Goal: Task Accomplishment & Management: Manage account settings

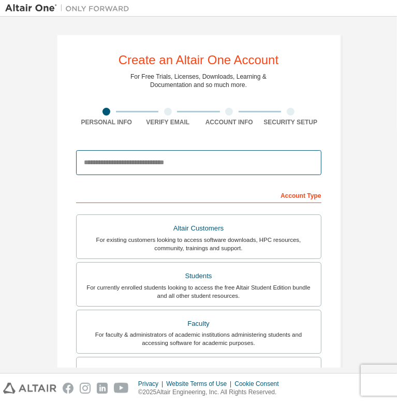
click at [178, 167] on input "email" at bounding box center [199, 162] width 246 height 25
type input "**********"
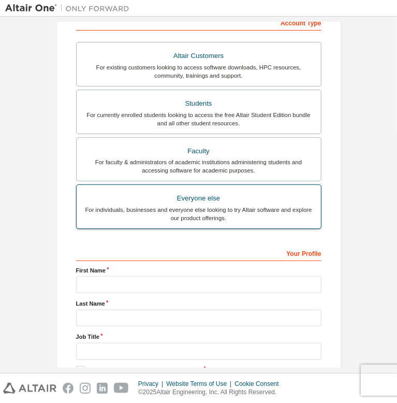
click at [263, 219] on div "For individuals, businesses and everyone else looking to try Altair software an…" at bounding box center [199, 214] width 232 height 17
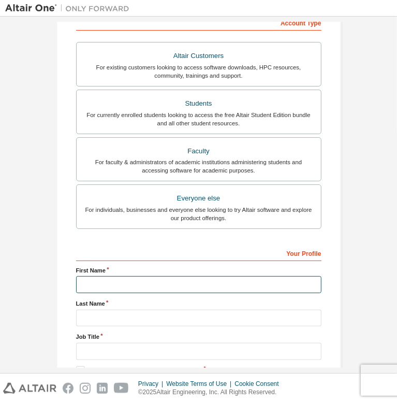
click at [136, 285] on input "text" at bounding box center [199, 284] width 246 height 17
type input "********"
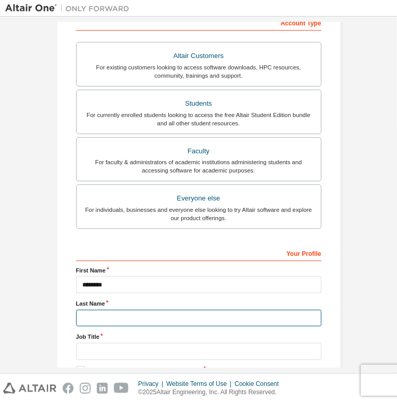
click at [248, 310] on input "text" at bounding box center [199, 318] width 246 height 17
type input "***"
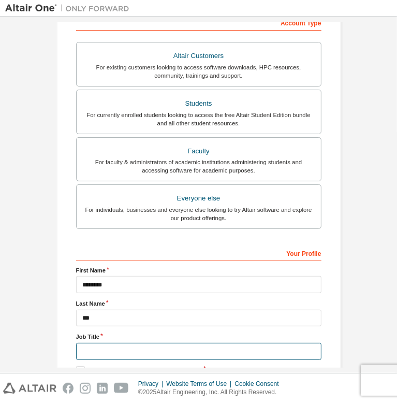
click at [186, 343] on input "text" at bounding box center [199, 351] width 246 height 17
type input "*******"
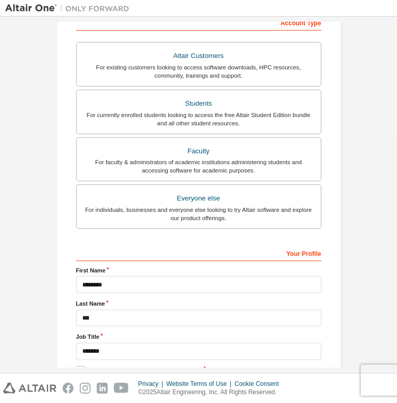
click at [76, 366] on label "I accept the End-User License Agreement" at bounding box center [139, 370] width 126 height 9
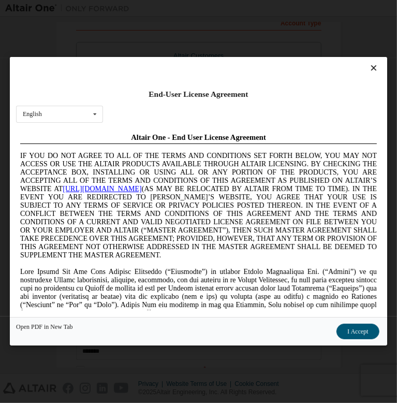
scroll to position [0, 0]
click at [75, 346] on div "Open PDF in New Tab I Accept" at bounding box center [199, 332] width 378 height 28
click at [337, 338] on button "I Accept" at bounding box center [358, 332] width 42 height 16
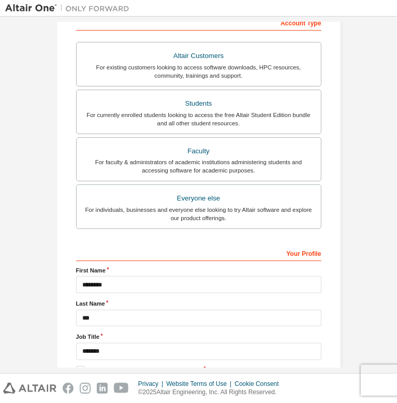
click at [77, 381] on label "I would like to receive marketing emails from Altair" at bounding box center [150, 385] width 149 height 9
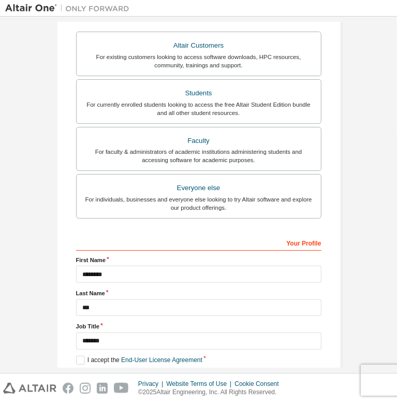
scroll to position [200, 0]
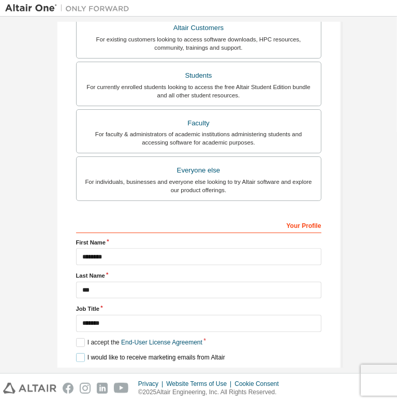
click at [90, 353] on label "I would like to receive marketing emails from Altair" at bounding box center [150, 357] width 149 height 9
click at [197, 368] on button "Next" at bounding box center [198, 376] width 47 height 16
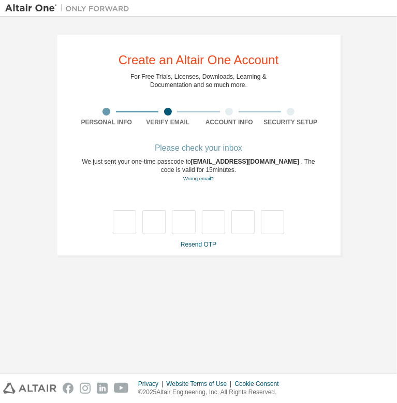
type input "*"
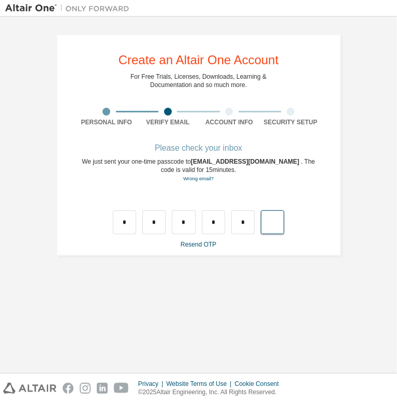
type input "*"
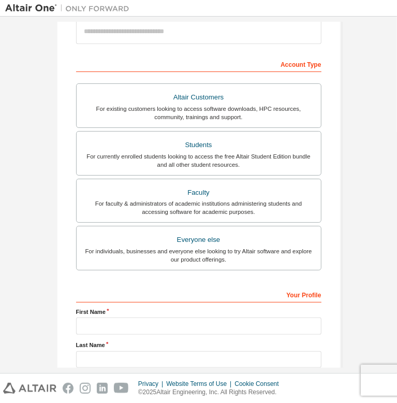
scroll to position [200, 0]
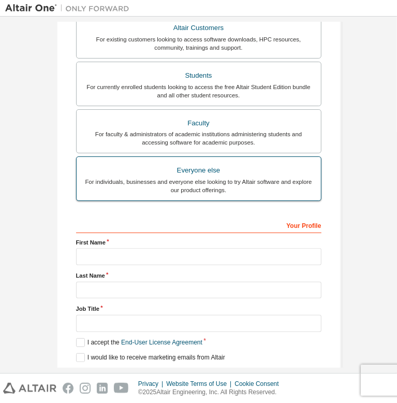
click at [267, 193] on label "Everyone else For individuals, businesses and everyone else looking to try Alta…" at bounding box center [199, 178] width 246 height 45
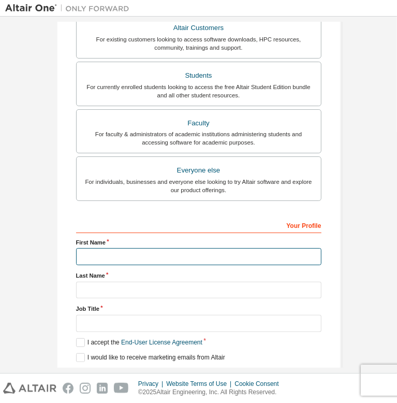
click at [165, 250] on input "text" at bounding box center [199, 256] width 246 height 17
type input "********"
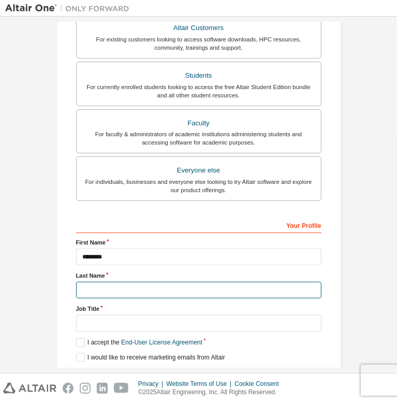
click at [240, 282] on input "text" at bounding box center [199, 290] width 246 height 17
type input "***"
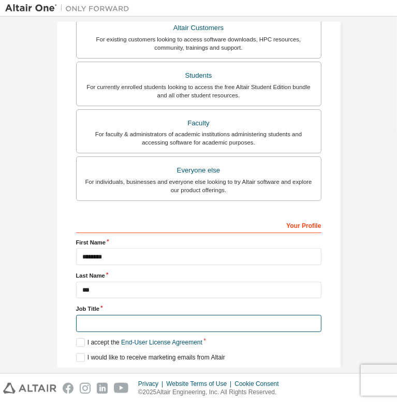
click at [128, 315] on input "text" at bounding box center [199, 323] width 246 height 17
type input "*******"
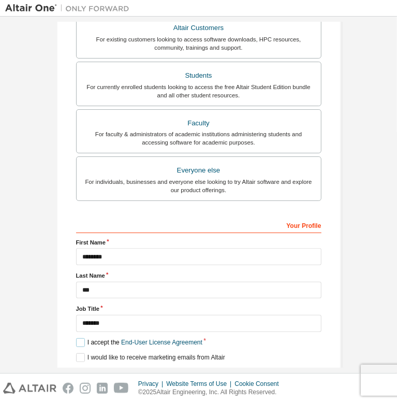
click at [76, 338] on label "I accept the End-User License Agreement" at bounding box center [139, 342] width 126 height 9
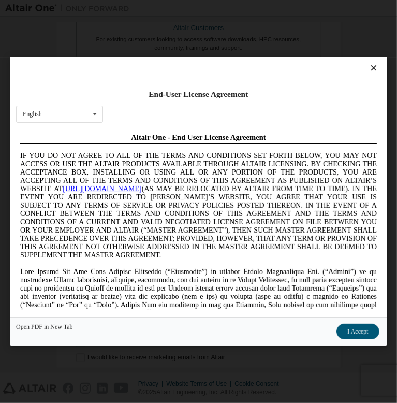
scroll to position [0, 0]
click at [337, 333] on button "I Accept" at bounding box center [358, 332] width 42 height 16
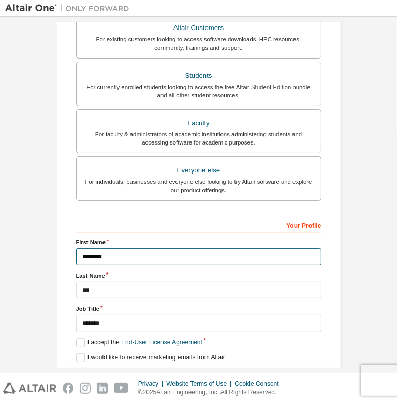
click at [139, 257] on input "********" at bounding box center [199, 256] width 246 height 17
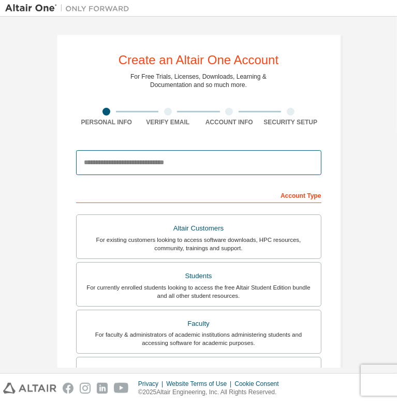
click at [183, 168] on input "email" at bounding box center [199, 162] width 246 height 25
type input "**********"
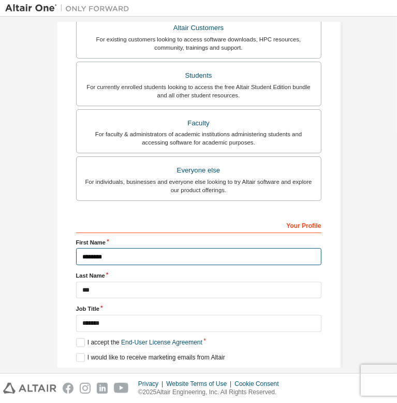
scroll to position [233, 0]
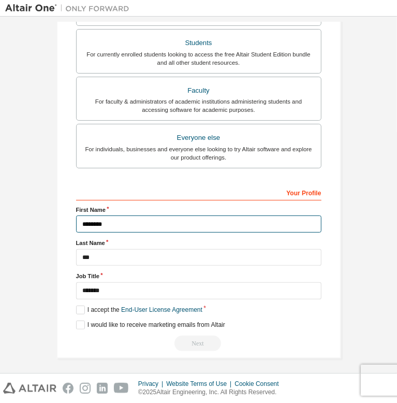
click at [153, 233] on input "********" at bounding box center [199, 223] width 246 height 17
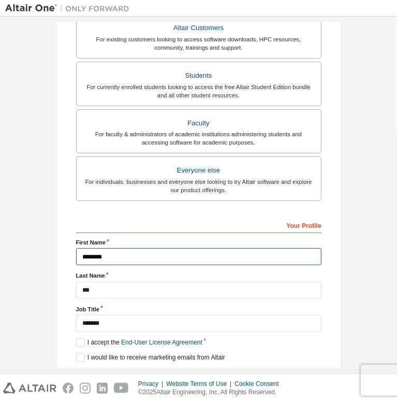
scroll to position [0, 0]
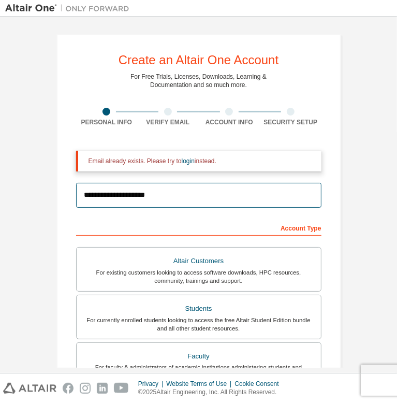
click at [179, 202] on input "**********" at bounding box center [199, 195] width 246 height 25
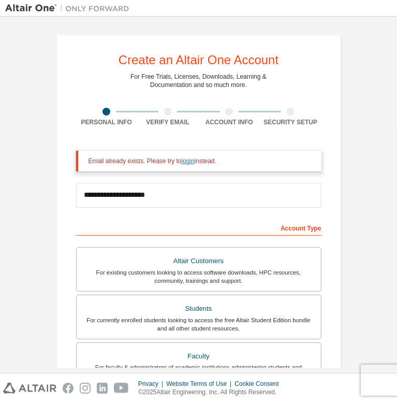
click at [182, 162] on link "login" at bounding box center [188, 160] width 13 height 7
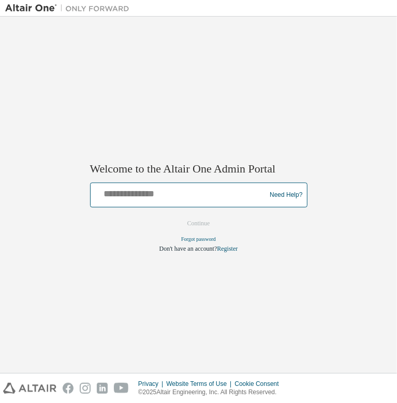
click at [203, 194] on input "text" at bounding box center [180, 192] width 170 height 15
type input "**********"
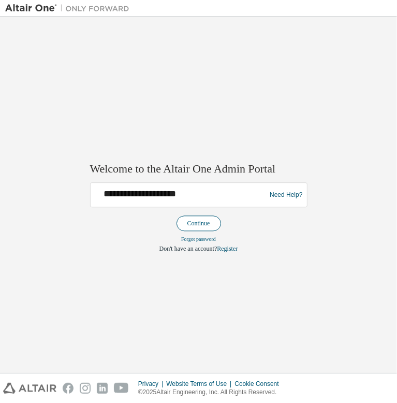
click at [203, 222] on button "Continue" at bounding box center [199, 224] width 45 height 16
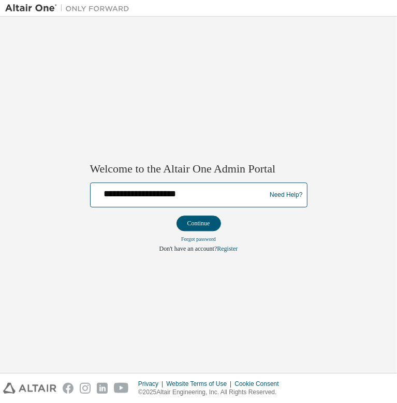
click at [213, 197] on input "**********" at bounding box center [180, 192] width 170 height 15
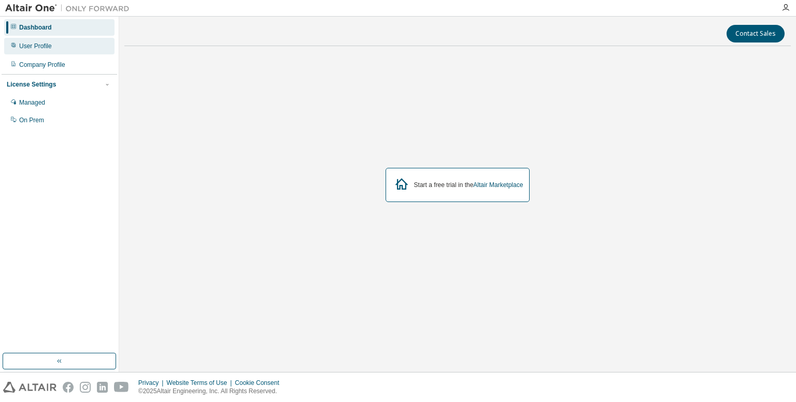
click at [51, 49] on div "User Profile" at bounding box center [59, 46] width 110 height 17
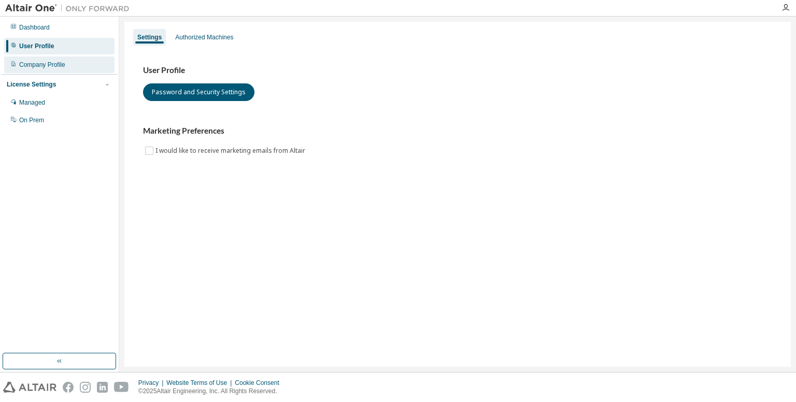
click at [54, 66] on div "Company Profile" at bounding box center [42, 65] width 46 height 8
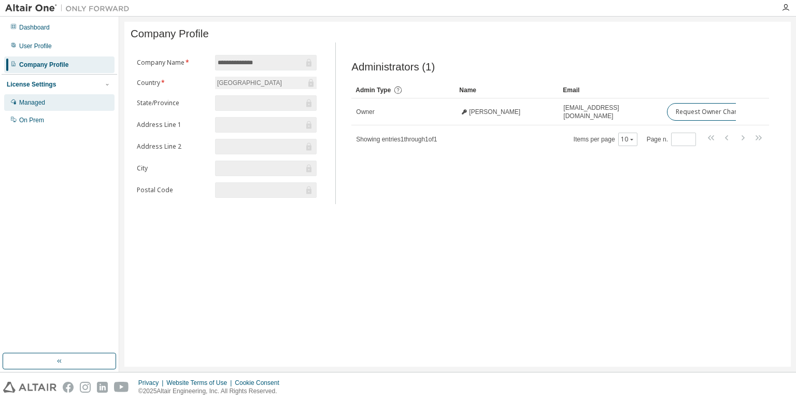
click at [64, 108] on div "Managed" at bounding box center [59, 102] width 110 height 17
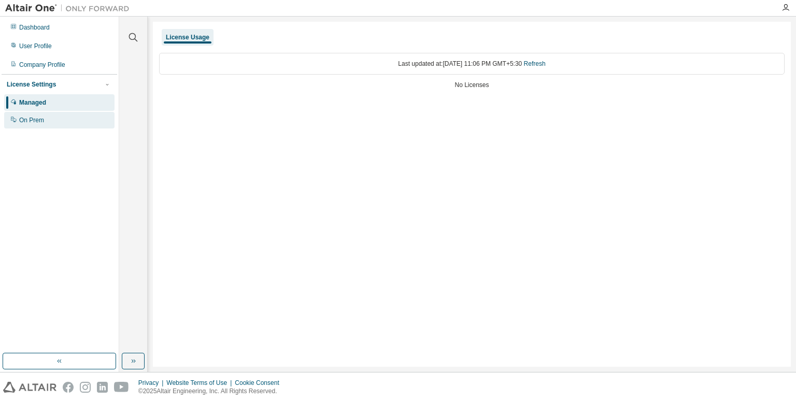
click at [54, 124] on div "On Prem" at bounding box center [59, 120] width 110 height 17
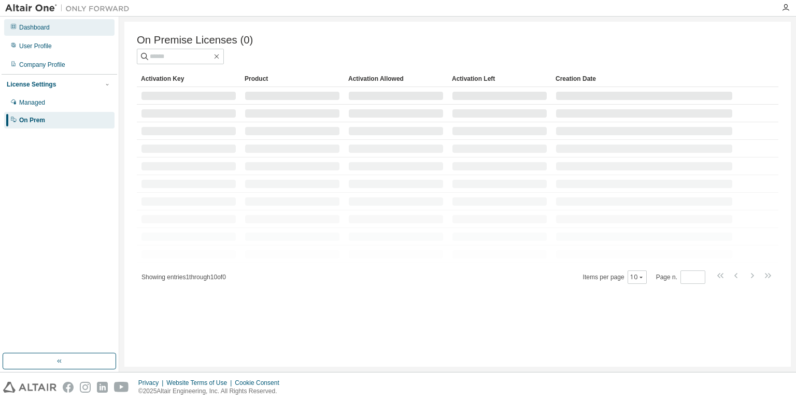
click at [65, 25] on div "Dashboard" at bounding box center [59, 27] width 110 height 17
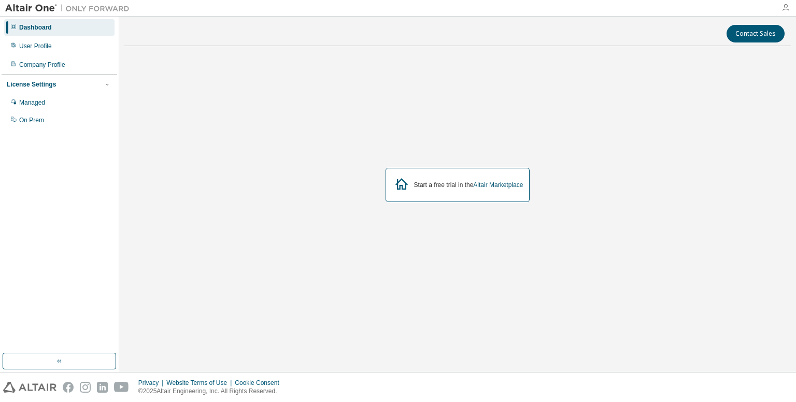
click at [397, 5] on icon "button" at bounding box center [785, 8] width 8 height 8
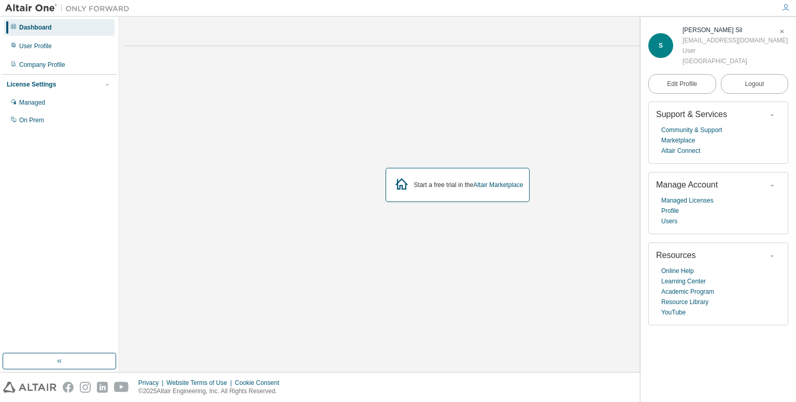
click at [397, 5] on icon "button" at bounding box center [785, 8] width 8 height 8
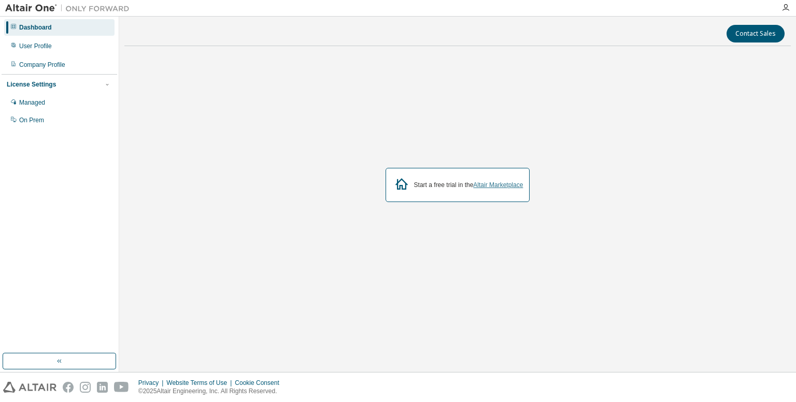
click at [397, 187] on link "Altair Marketplace" at bounding box center [498, 184] width 50 height 7
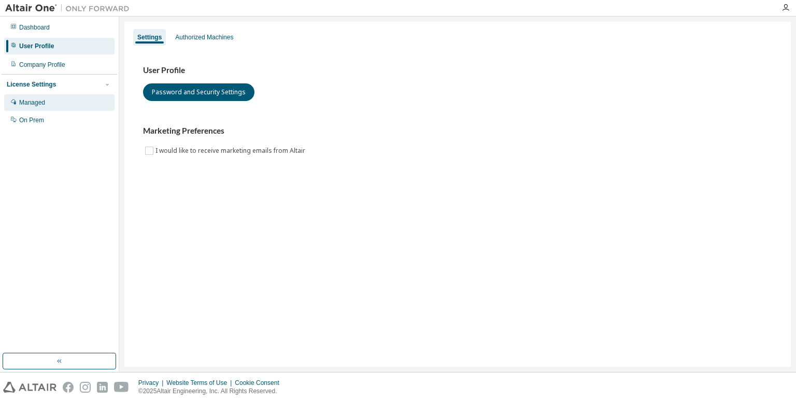
click at [62, 106] on div "Managed" at bounding box center [59, 102] width 110 height 17
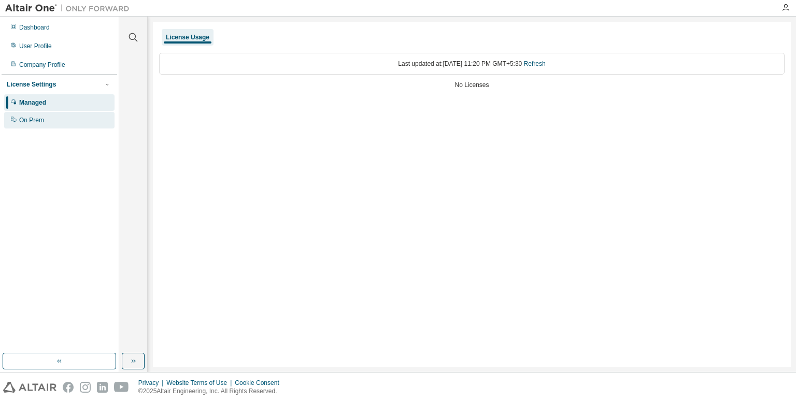
click at [54, 121] on div "On Prem" at bounding box center [59, 120] width 110 height 17
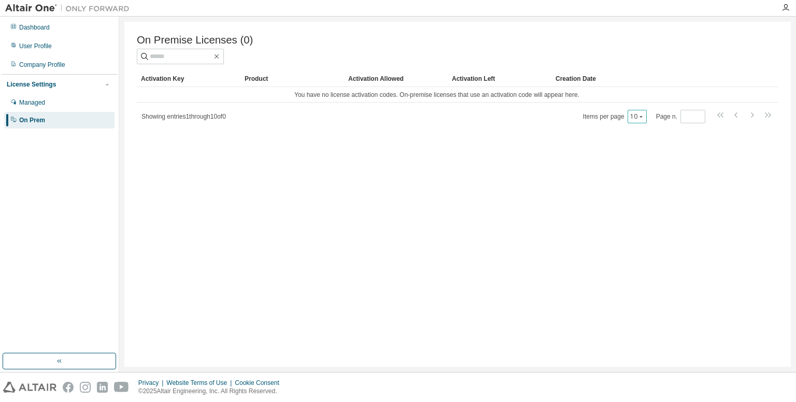
click at [632, 121] on button "10" at bounding box center [637, 116] width 14 height 8
click at [638, 130] on div "10" at bounding box center [670, 131] width 83 height 12
click at [632, 117] on button "10" at bounding box center [637, 116] width 14 height 8
click at [366, 140] on div "On Premise Licenses (0) Clear Load Save Save As Field Operator Value Select fil…" at bounding box center [457, 194] width 666 height 345
click at [52, 68] on div "Company Profile" at bounding box center [42, 65] width 46 height 8
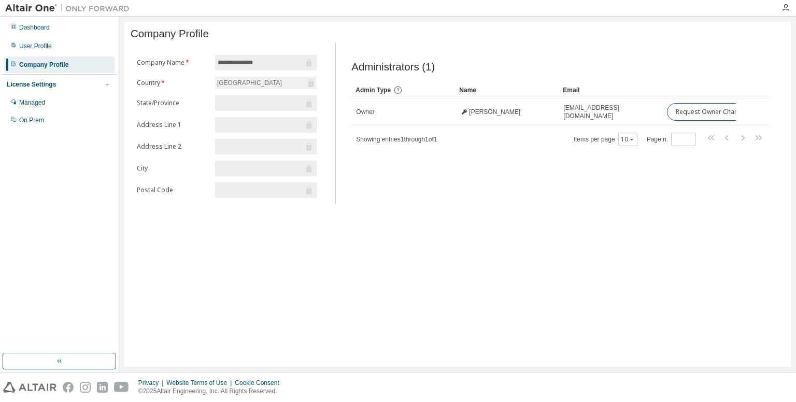
drag, startPoint x: 550, startPoint y: 154, endPoint x: 566, endPoint y: 153, distance: 16.6
click at [566, 153] on div "Administrators (1) Clear Load Save Save As Field Operator Value Select filter S…" at bounding box center [560, 126] width 442 height 155
drag, startPoint x: 566, startPoint y: 153, endPoint x: 501, endPoint y: 150, distance: 65.3
click at [495, 150] on div "Administrators (1) Clear Load Save Save As Field Operator Value Select filter S…" at bounding box center [560, 126] width 442 height 155
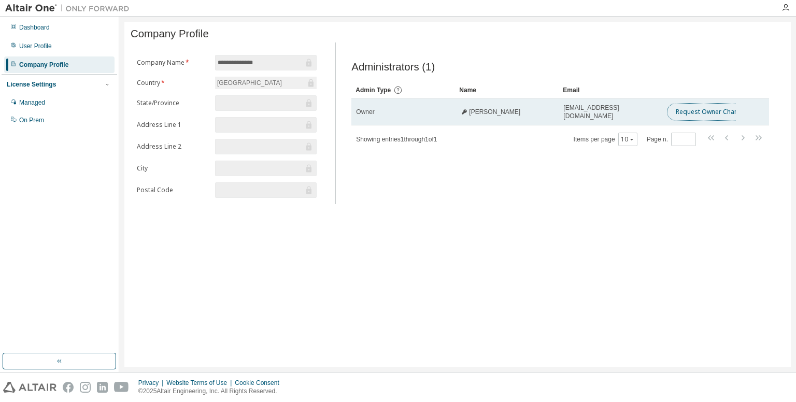
click at [718, 118] on button "Request Owner Change" at bounding box center [711, 112] width 88 height 18
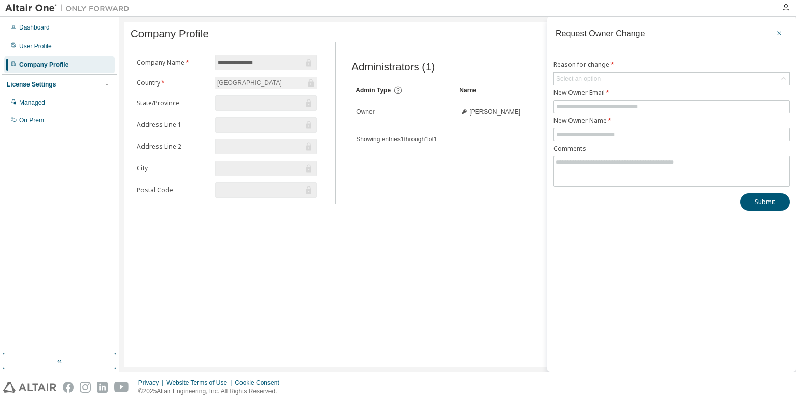
click at [781, 30] on icon "button" at bounding box center [778, 33] width 7 height 8
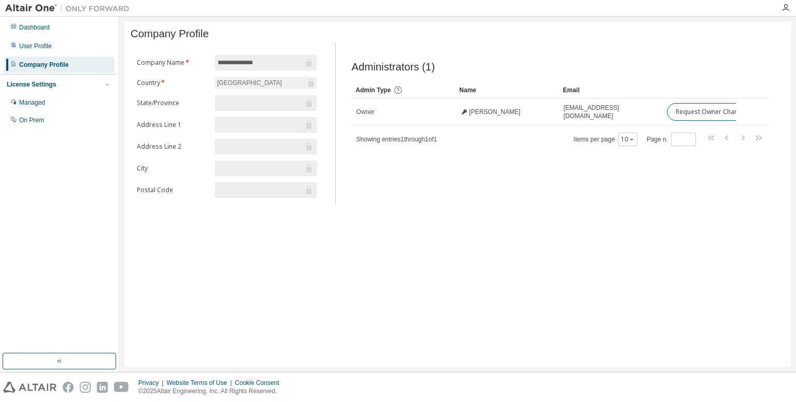
click at [255, 104] on input "text" at bounding box center [261, 103] width 86 height 10
drag, startPoint x: 247, startPoint y: 71, endPoint x: 261, endPoint y: 67, distance: 14.1
click at [248, 70] on span "**********" at bounding box center [266, 63] width 102 height 16
click at [263, 67] on input "**********" at bounding box center [261, 62] width 86 height 10
click at [31, 48] on div "User Profile" at bounding box center [35, 46] width 33 height 8
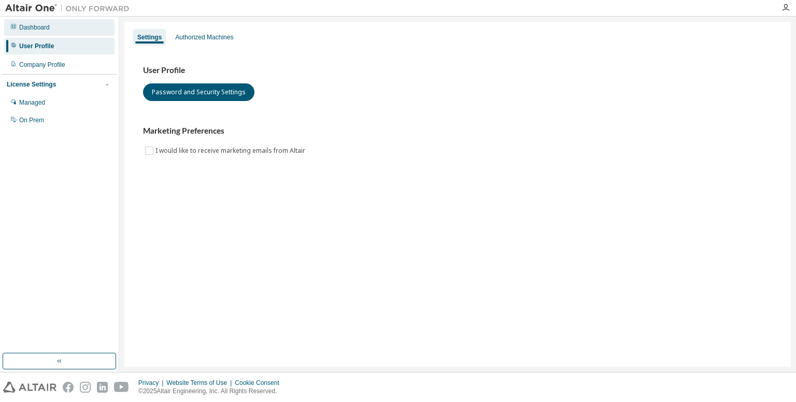
click at [36, 27] on div "Dashboard" at bounding box center [34, 27] width 31 height 8
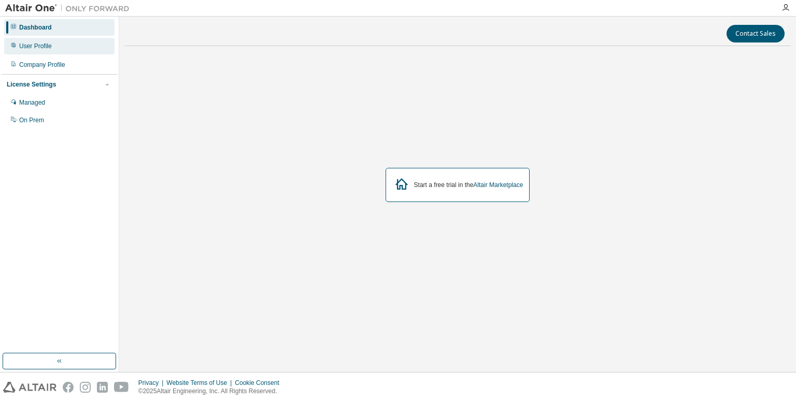
click at [41, 38] on div "User Profile" at bounding box center [59, 46] width 110 height 17
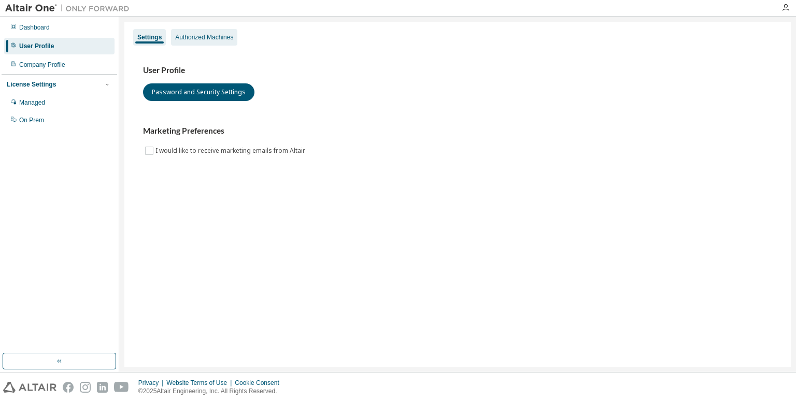
click at [196, 34] on div "Authorized Machines" at bounding box center [204, 37] width 58 height 8
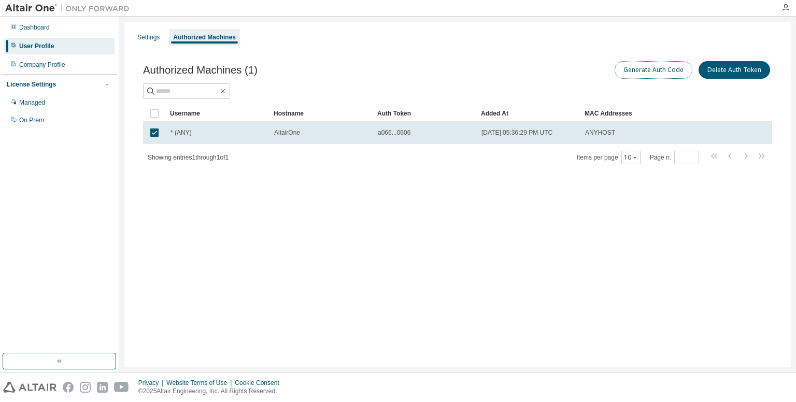
click at [657, 71] on button "Generate Auth Code" at bounding box center [653, 70] width 78 height 18
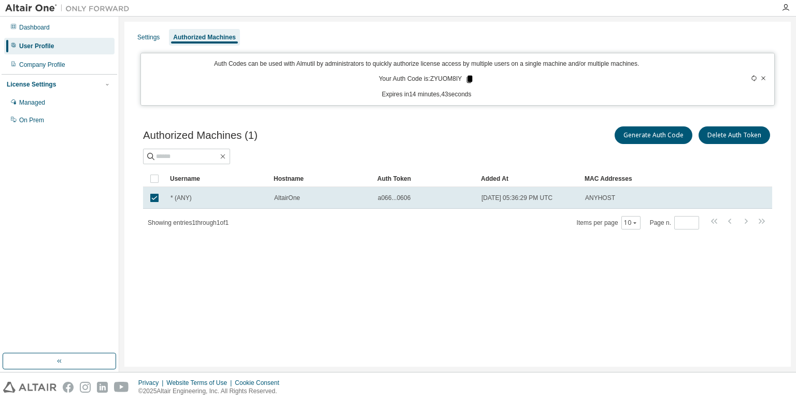
click at [469, 76] on icon at bounding box center [470, 79] width 6 height 7
click at [452, 121] on div "Authorized Machines (1) Generate Auth Code Delete Auth Token Clear Load Save Sa…" at bounding box center [458, 184] width 654 height 145
click at [64, 65] on div "Company Profile" at bounding box center [42, 65] width 46 height 8
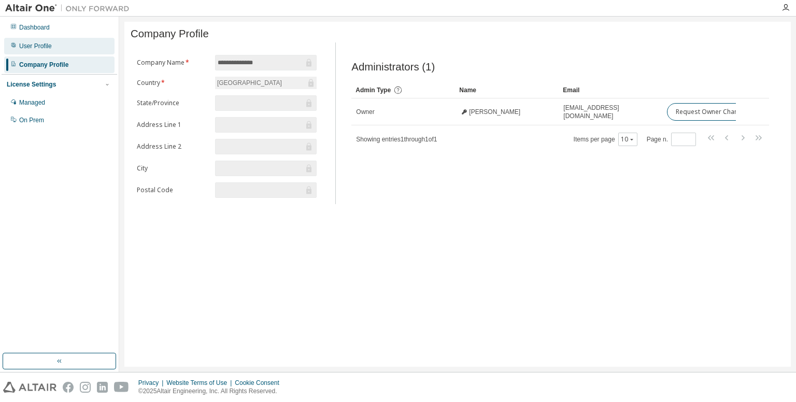
click at [58, 47] on div "User Profile" at bounding box center [59, 46] width 110 height 17
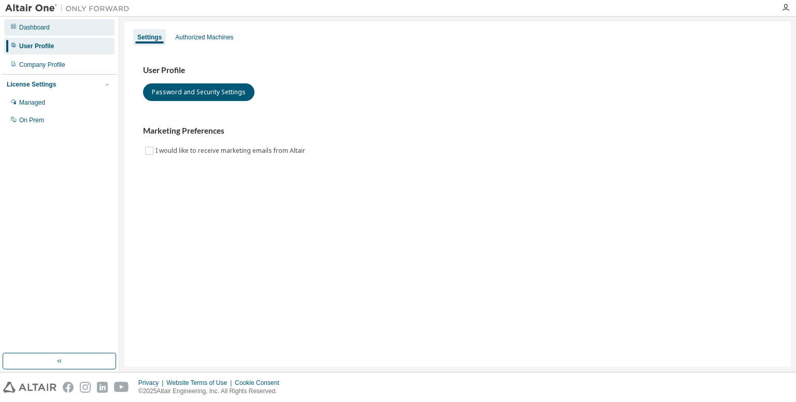
click at [36, 25] on div "Dashboard" at bounding box center [34, 27] width 31 height 8
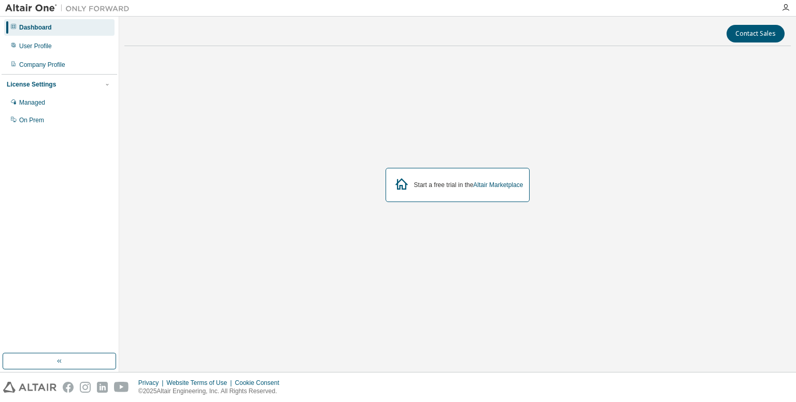
click at [412, 188] on div "Start a free trial in the Altair Marketplace" at bounding box center [457, 185] width 145 height 34
click at [396, 182] on icon at bounding box center [401, 183] width 12 height 11
click at [429, 187] on div "Start a free trial in the Altair Marketplace" at bounding box center [468, 185] width 109 height 8
click at [487, 185] on link "Altair Marketplace" at bounding box center [498, 184] width 50 height 7
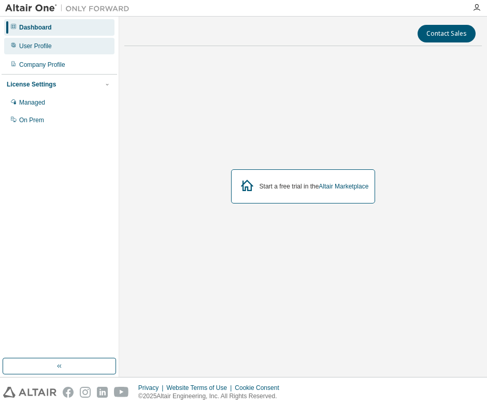
click at [94, 48] on div "User Profile" at bounding box center [59, 46] width 110 height 17
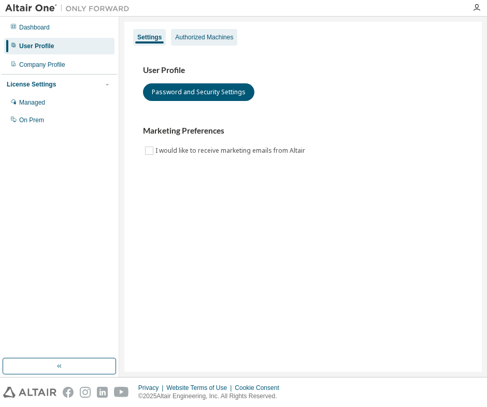
click at [226, 39] on div "Authorized Machines" at bounding box center [204, 37] width 58 height 8
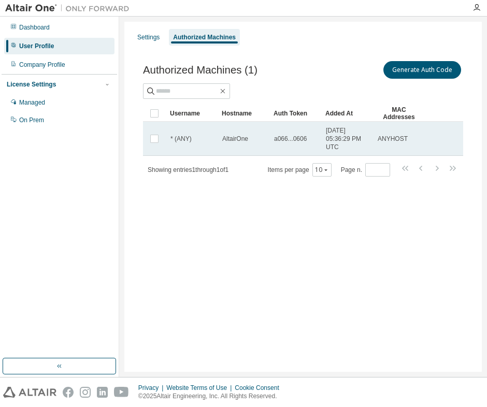
click at [270, 134] on td "a066...0606" at bounding box center [295, 139] width 52 height 34
click at [335, 137] on span "[DATE] 05:36:29 PM UTC" at bounding box center [347, 138] width 42 height 25
click at [354, 139] on span "[DATE] 05:36:29 PM UTC" at bounding box center [347, 138] width 42 height 25
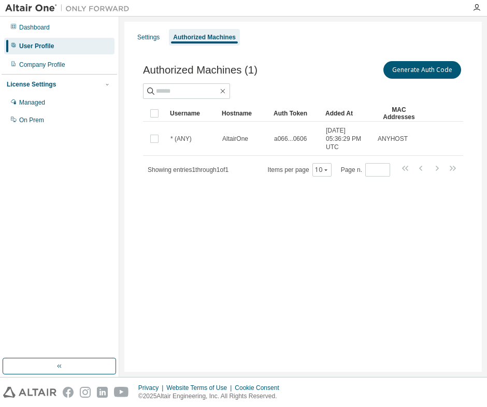
click at [354, 139] on span "[DATE] 05:36:29 PM UTC" at bounding box center [347, 138] width 42 height 25
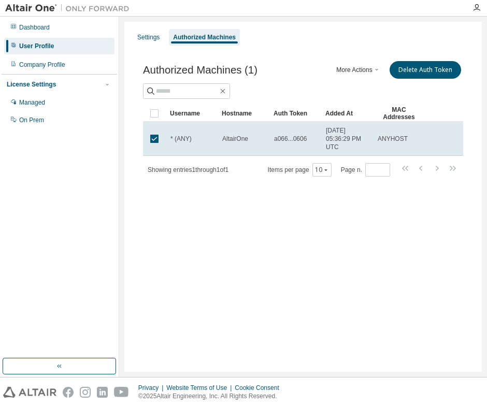
click at [359, 75] on button "More Actions" at bounding box center [359, 70] width 50 height 18
click at [354, 91] on div "Generate Auth Code" at bounding box center [371, 88] width 66 height 15
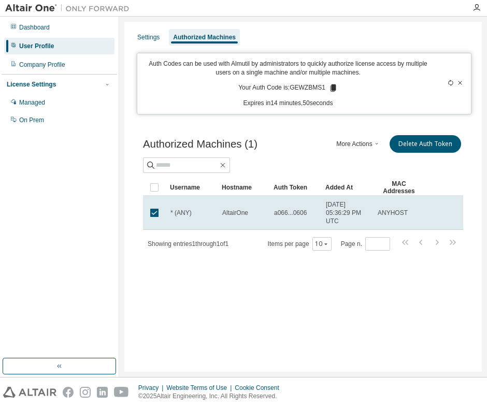
click at [331, 86] on icon at bounding box center [333, 87] width 6 height 7
click at [81, 30] on div "Dashboard" at bounding box center [59, 27] width 110 height 17
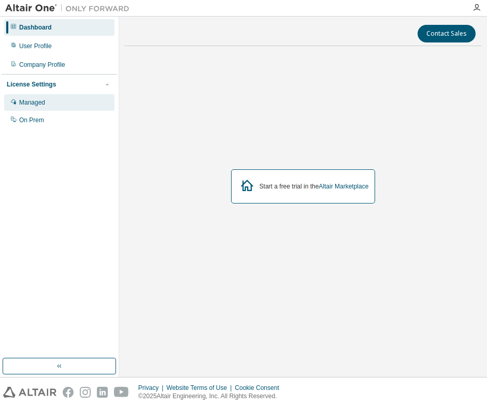
click at [39, 105] on div "Managed" at bounding box center [32, 102] width 26 height 8
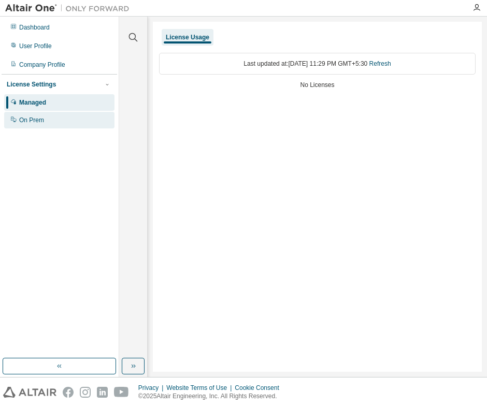
click at [68, 127] on div "On Prem" at bounding box center [59, 120] width 110 height 17
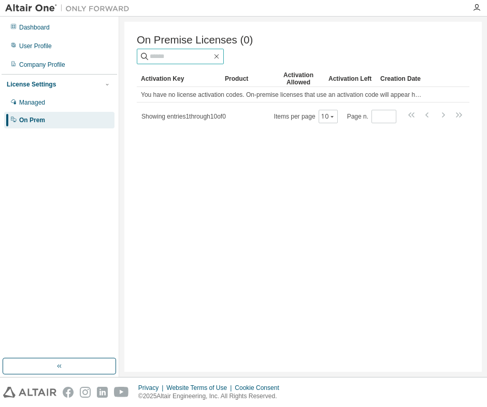
click at [181, 58] on input "text" at bounding box center [181, 56] width 62 height 10
paste input "********"
type input "********"
click at [221, 56] on icon "button" at bounding box center [216, 56] width 8 height 8
click at [23, 35] on div "Dashboard" at bounding box center [59, 27] width 110 height 17
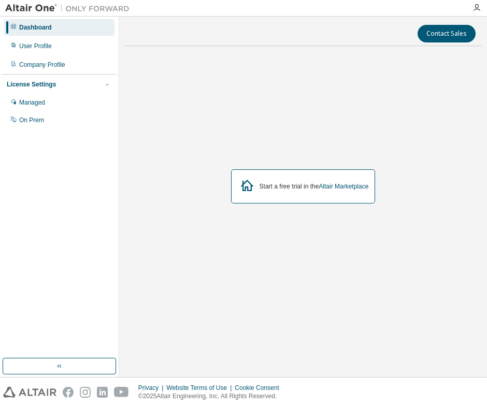
drag, startPoint x: 62, startPoint y: 10, endPoint x: 40, endPoint y: 11, distance: 21.3
click at [61, 10] on img at bounding box center [70, 8] width 130 height 10
click at [40, 11] on img at bounding box center [70, 8] width 130 height 10
drag, startPoint x: 28, startPoint y: 12, endPoint x: 32, endPoint y: 8, distance: 5.5
click at [28, 12] on img at bounding box center [70, 8] width 130 height 10
